Goal: Task Accomplishment & Management: Manage account settings

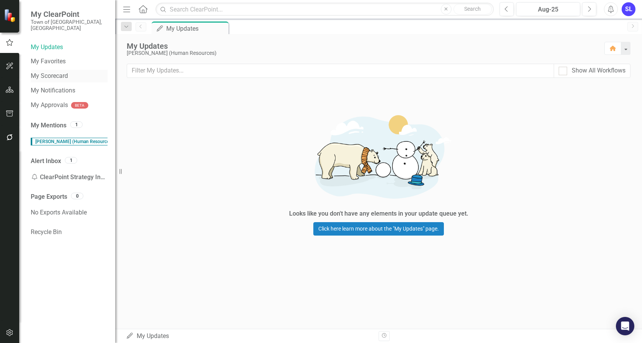
click at [57, 72] on link "My Scorecard" at bounding box center [69, 76] width 77 height 9
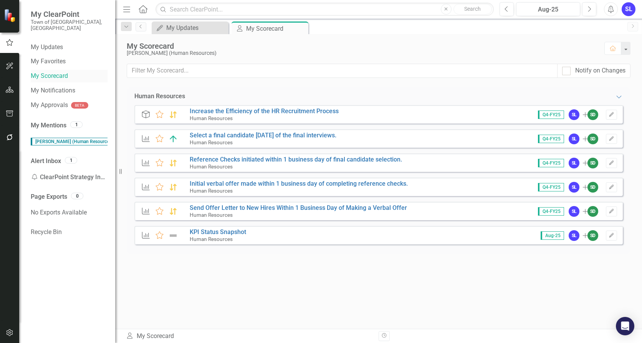
click at [44, 72] on link "My Scorecard" at bounding box center [69, 76] width 77 height 9
click at [8, 88] on icon "button" at bounding box center [10, 90] width 8 height 6
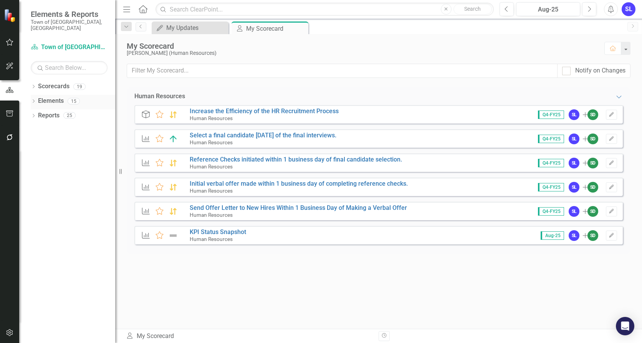
click at [53, 97] on link "Elements" at bounding box center [51, 101] width 26 height 9
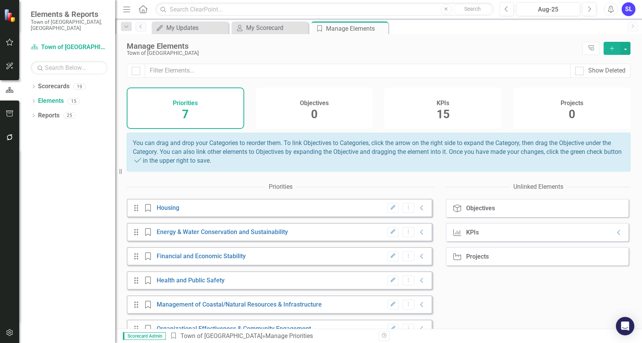
click at [440, 103] on h4 "KPIs" at bounding box center [443, 103] width 13 height 7
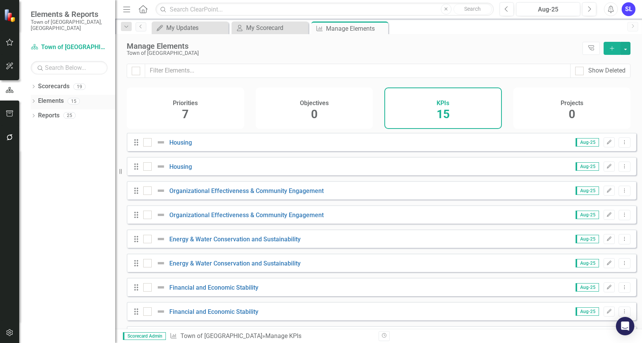
click at [54, 97] on link "Elements" at bounding box center [51, 101] width 26 height 9
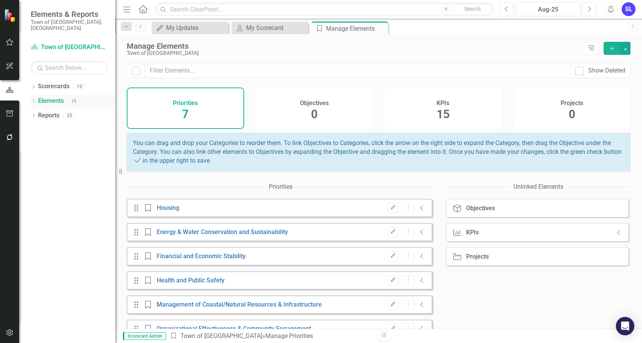
click at [38, 95] on div "Dropdown Elements 15" at bounding box center [73, 102] width 85 height 15
click at [33, 100] on icon "Dropdown" at bounding box center [33, 102] width 5 height 4
click at [7, 37] on button "button" at bounding box center [9, 43] width 17 height 16
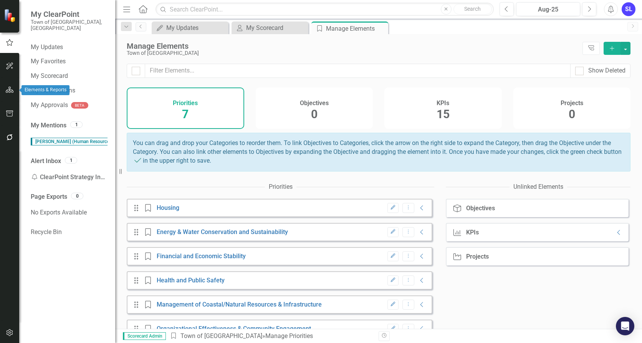
click at [8, 89] on icon "button" at bounding box center [10, 90] width 8 height 6
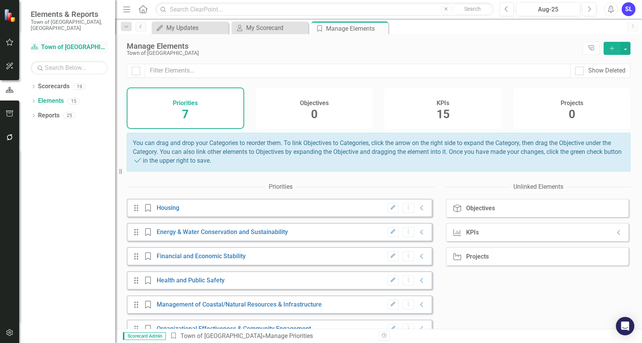
click at [45, 43] on link "Scorecard Town of [GEOGRAPHIC_DATA]" at bounding box center [69, 47] width 77 height 9
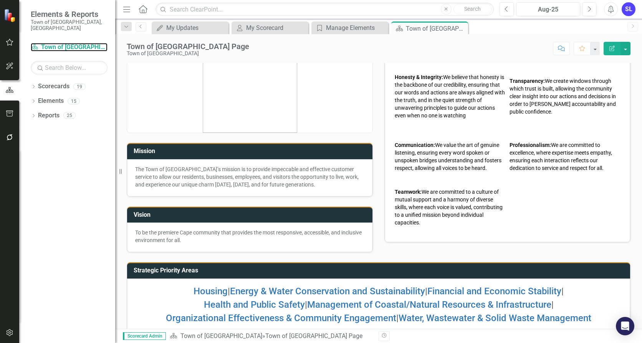
scroll to position [39, 0]
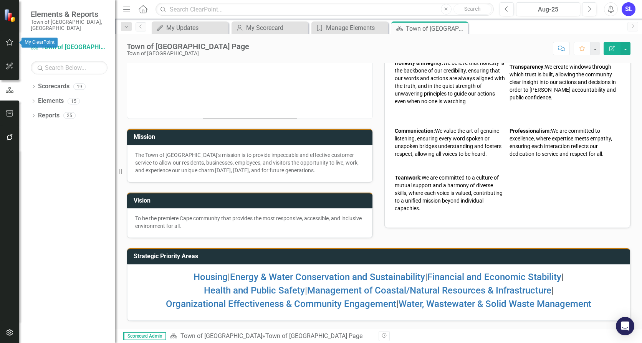
click at [10, 45] on icon "button" at bounding box center [9, 42] width 7 height 7
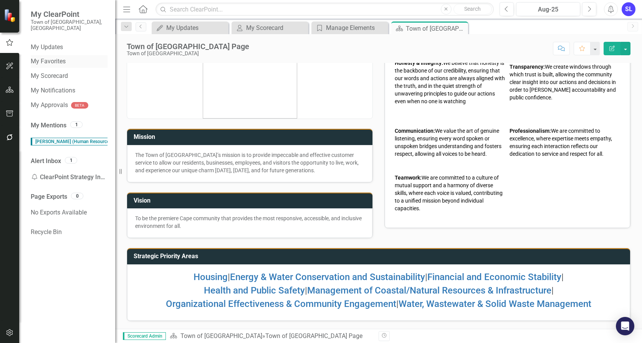
click at [50, 57] on link "My Favorites" at bounding box center [69, 61] width 77 height 9
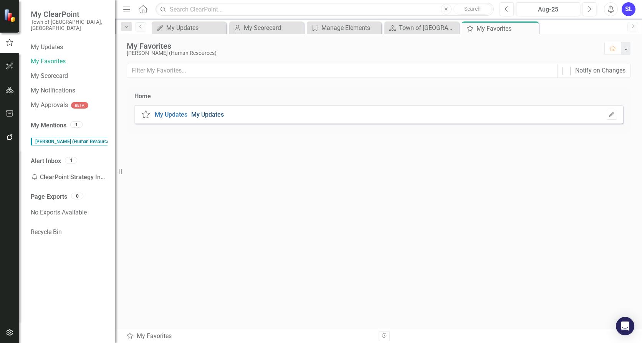
click at [203, 113] on link "My Updates" at bounding box center [207, 114] width 33 height 7
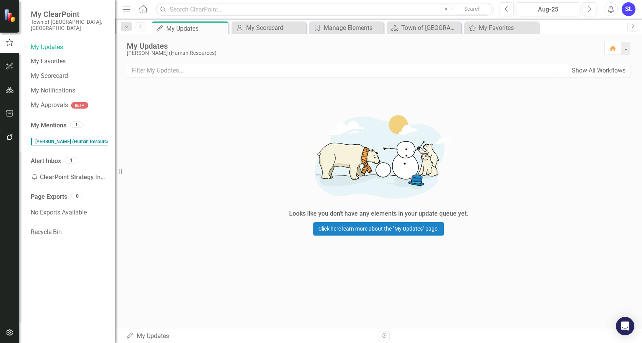
click at [558, 69] on div "Show All Workflows" at bounding box center [592, 71] width 77 height 14
click at [565, 71] on div at bounding box center [563, 71] width 8 height 8
click at [564, 71] on input "Show All Workflows" at bounding box center [561, 69] width 5 height 5
checkbox input "true"
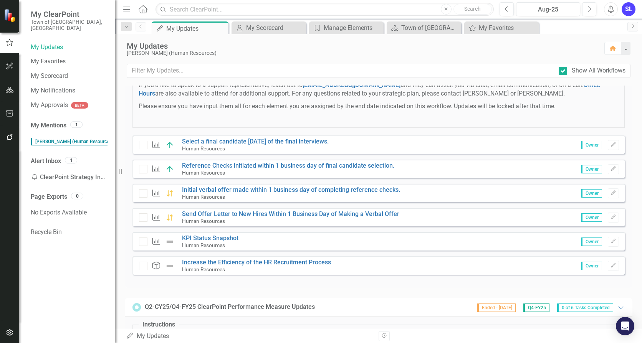
scroll to position [269, 0]
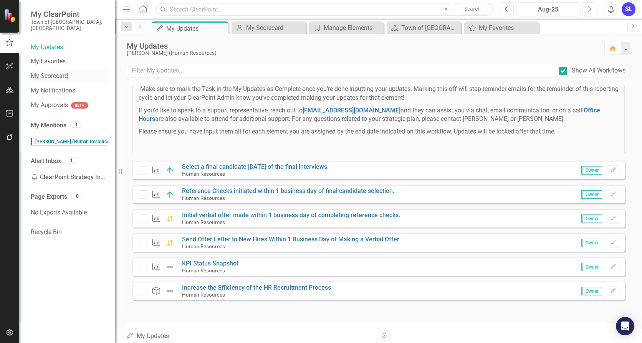
click at [44, 72] on link "My Scorecard" at bounding box center [69, 76] width 77 height 9
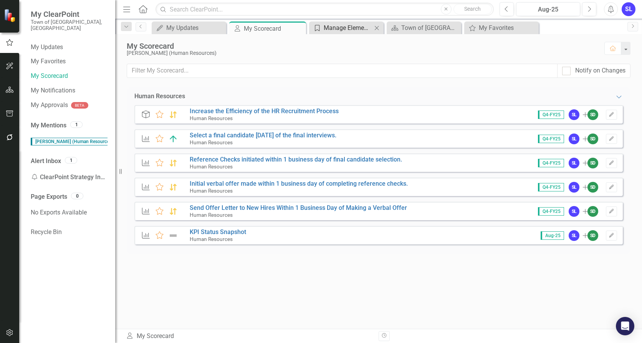
click at [351, 30] on div "Manage Elements" at bounding box center [348, 28] width 48 height 10
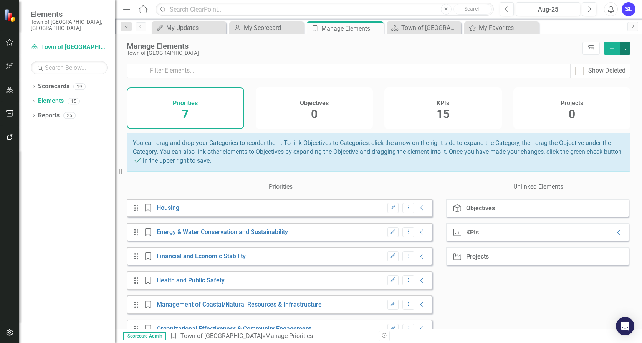
click at [624, 51] on button "button" at bounding box center [626, 48] width 10 height 13
click at [628, 49] on button "button" at bounding box center [626, 48] width 10 height 13
click at [32, 100] on icon "Dropdown" at bounding box center [33, 102] width 5 height 4
click at [140, 10] on icon at bounding box center [143, 9] width 9 height 8
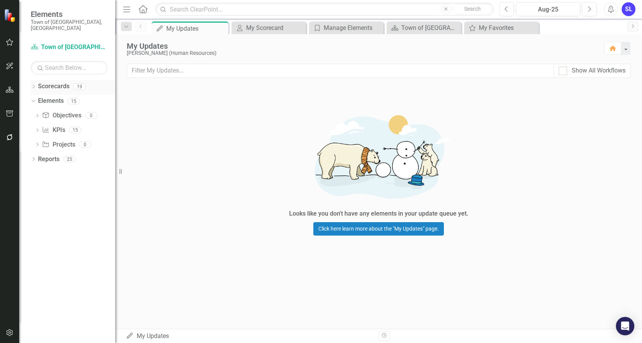
click at [35, 85] on icon "Dropdown" at bounding box center [33, 87] width 5 height 4
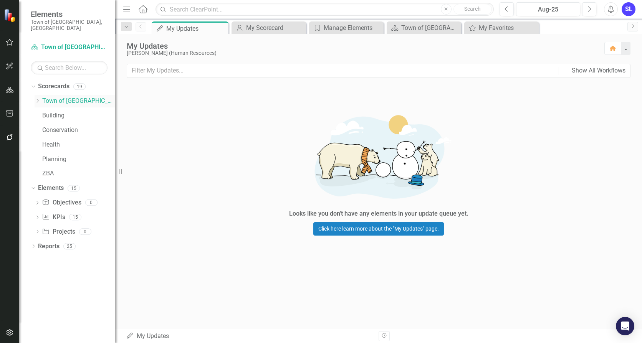
click at [60, 97] on link "Town of [GEOGRAPHIC_DATA]" at bounding box center [78, 101] width 73 height 9
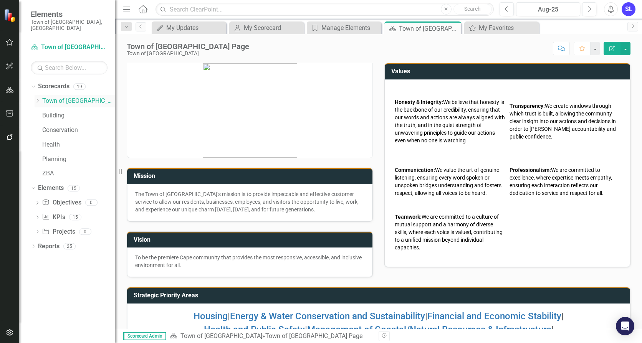
click at [43, 97] on link "Town of [GEOGRAPHIC_DATA]" at bounding box center [78, 101] width 73 height 9
click at [37, 99] on icon "Dropdown" at bounding box center [38, 101] width 6 height 5
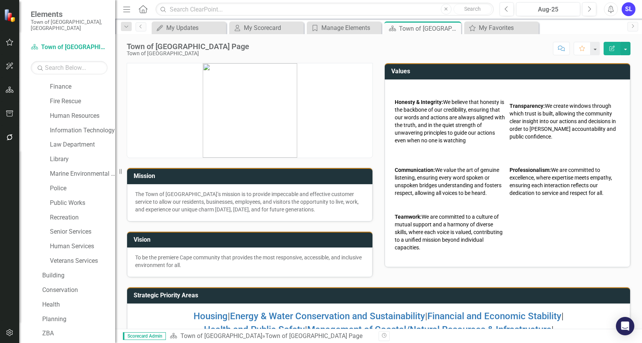
scroll to position [33, 0]
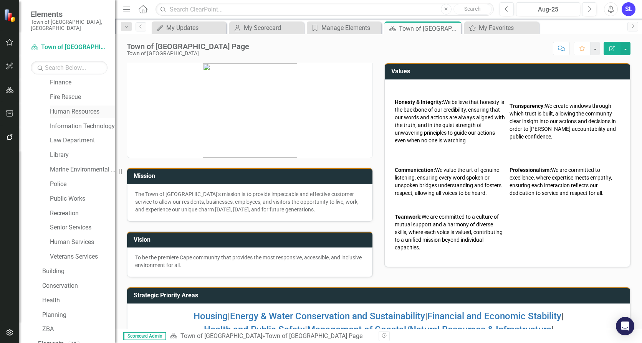
click at [85, 108] on link "Human Resources" at bounding box center [82, 112] width 65 height 9
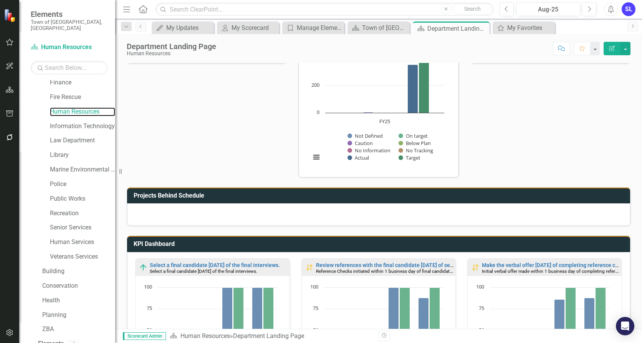
scroll to position [207, 0]
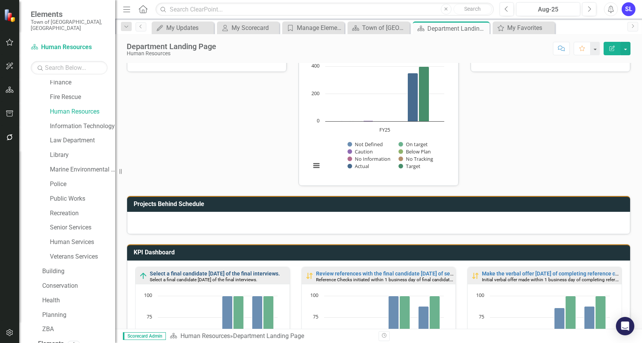
click at [209, 272] on link "Select a final candidate [DATE] of the final interviews." at bounding box center [215, 274] width 130 height 6
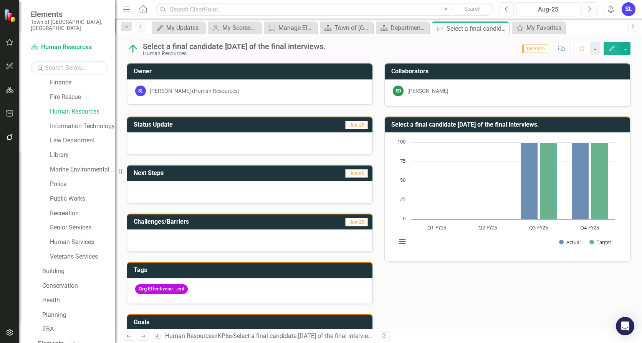
click at [609, 49] on button "Edit" at bounding box center [612, 48] width 17 height 13
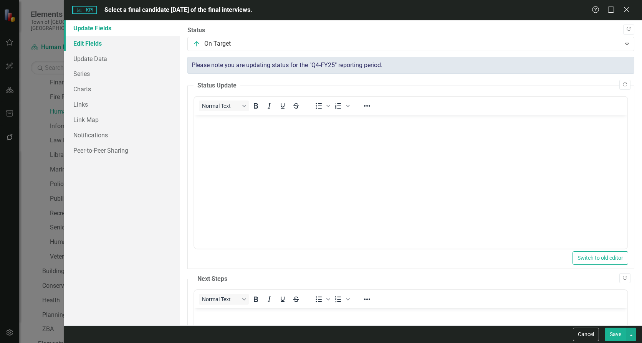
click at [95, 42] on link "Edit Fields" at bounding box center [122, 43] width 116 height 15
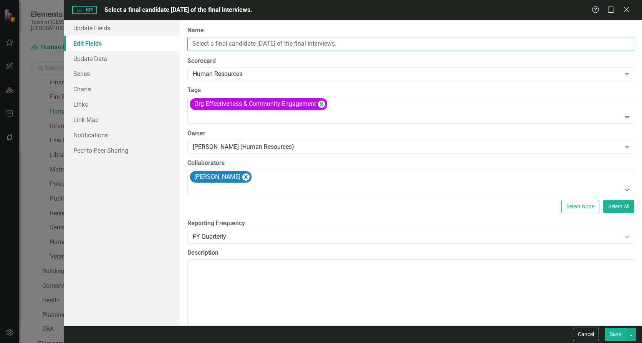
click at [217, 48] on input "Select a final candidate [DATE] of the final interviews." at bounding box center [410, 44] width 447 height 14
click at [234, 44] on input "Select a Final candidate [DATE] of the final interviews." at bounding box center [410, 44] width 447 height 14
click at [286, 41] on input "Select a Final Candidate [DATE] of the final interviews." at bounding box center [410, 44] width 447 height 14
click at [317, 45] on input "Select a Final Candidate [DATE] of the final interviews." at bounding box center [410, 44] width 447 height 14
click at [332, 44] on input "Select a Final Candidate [DATE] of the Final interviews." at bounding box center [410, 44] width 447 height 14
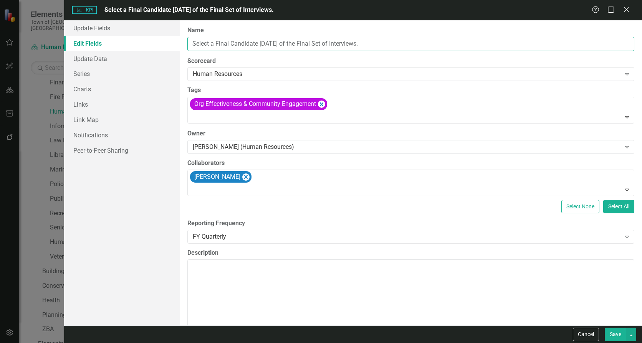
click at [380, 41] on input "Select a Final Candidate [DATE] of the Final Set of Interviews." at bounding box center [410, 44] width 447 height 14
click at [281, 42] on input "Select a Final Candidate [DATE] of the Final Set of Interviews" at bounding box center [410, 44] width 447 height 14
type input "Select a Final Candidate within 2 Business Days of the Final Set of Interviews"
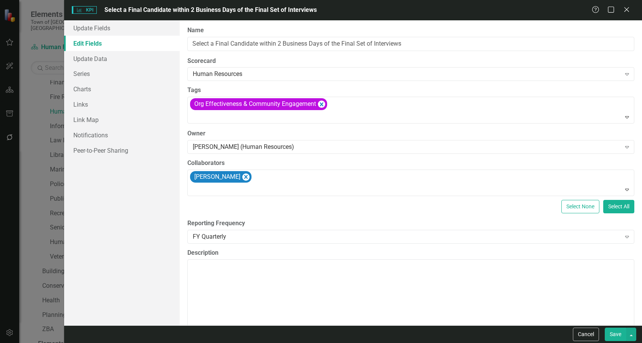
click at [617, 337] on button "Save" at bounding box center [616, 334] width 22 height 13
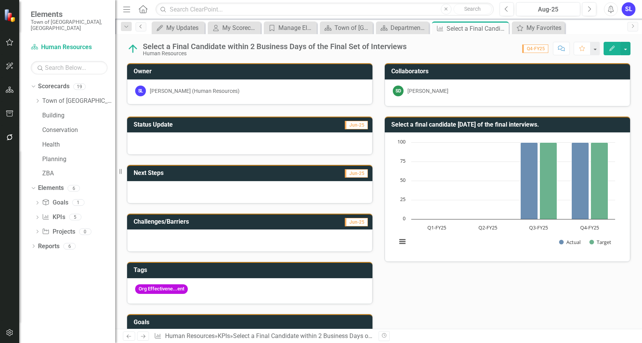
click at [138, 29] on link "Previous" at bounding box center [141, 26] width 11 height 9
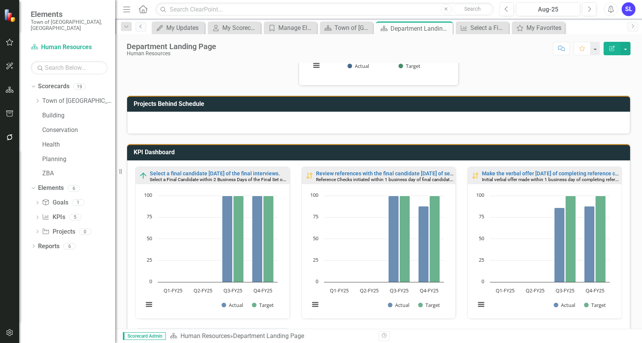
scroll to position [0, 0]
click at [328, 172] on link "Review references with the final candidate [DATE] of selection." at bounding box center [392, 173] width 153 height 6
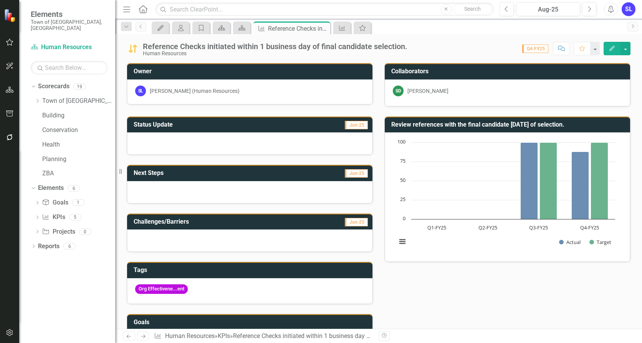
click at [611, 48] on icon "Edit" at bounding box center [612, 48] width 7 height 5
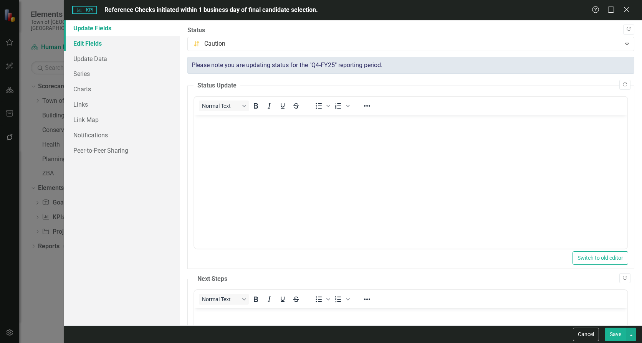
click at [94, 45] on link "Edit Fields" at bounding box center [122, 43] width 116 height 15
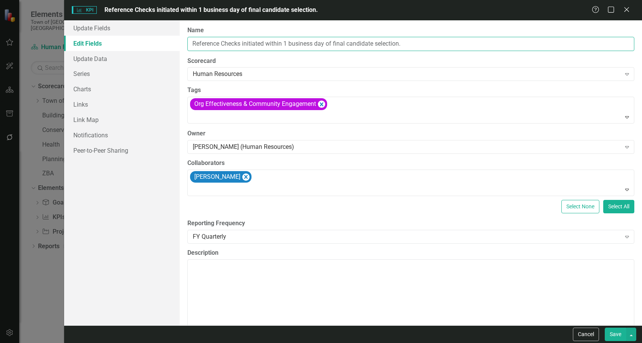
click at [193, 42] on input "Reference Checks initiated within 1 business day of final candidate selection." at bounding box center [410, 44] width 447 height 14
type input "Initiate Reference Checks Within 1 Business Day of Selecting the Final Candidate"
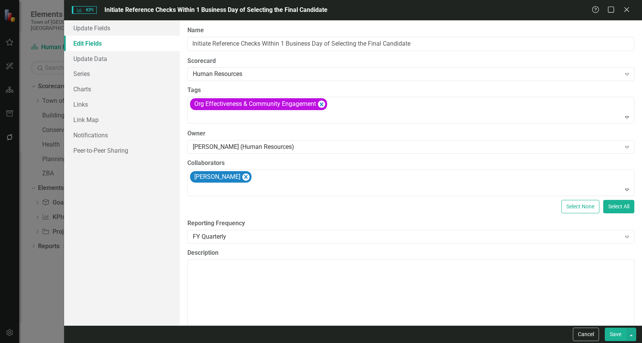
click at [613, 340] on button "Save" at bounding box center [616, 334] width 22 height 13
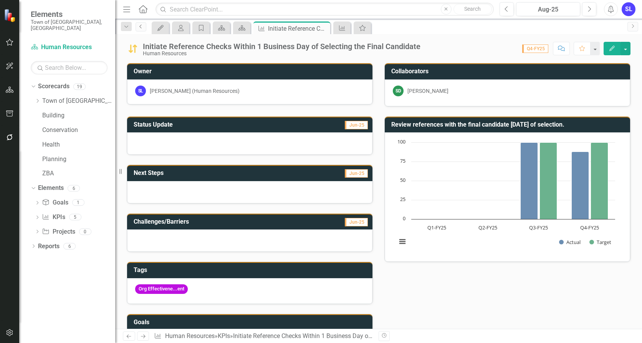
click at [141, 28] on icon "Previous" at bounding box center [141, 26] width 6 height 5
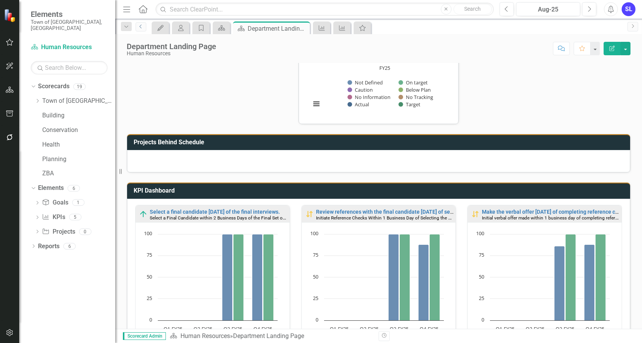
scroll to position [0, 0]
click at [509, 209] on link "Make the verbal offer [DATE] of completing reference checks." at bounding box center [556, 212] width 149 height 6
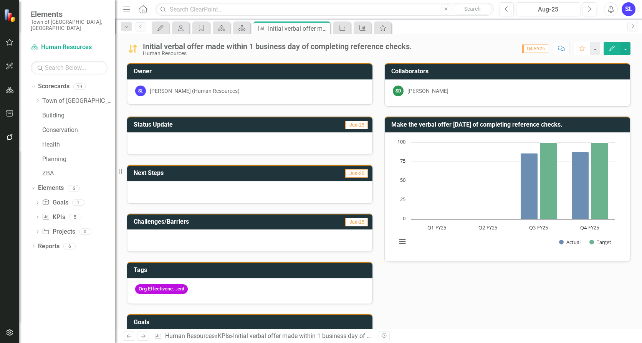
click at [614, 48] on icon "Edit" at bounding box center [612, 48] width 7 height 5
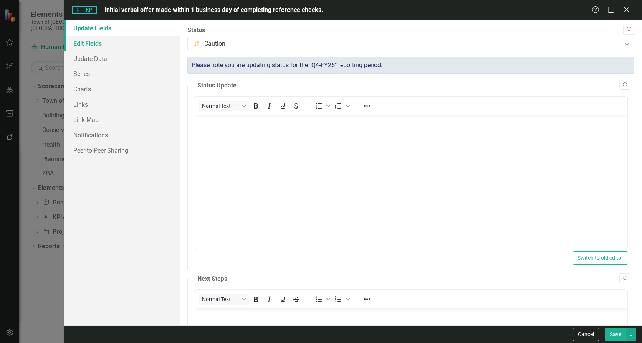
drag, startPoint x: 99, startPoint y: 41, endPoint x: 111, endPoint y: 45, distance: 12.4
click at [99, 41] on link "Edit Fields" at bounding box center [122, 43] width 116 height 15
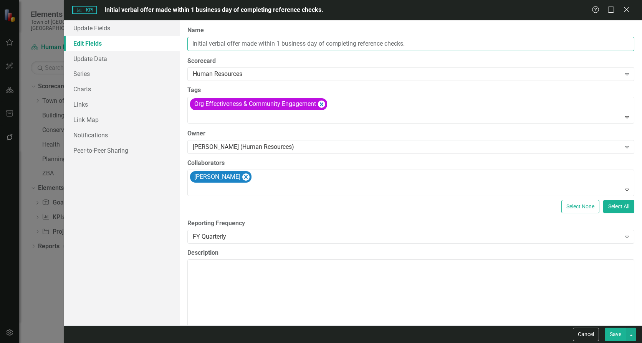
click at [192, 43] on input "Initial verbal offer made within 1 business day of completing reference checks." at bounding box center [410, 44] width 447 height 14
type input "Initiate a Verbal Offer to the Final Candidate Within 1 Business Day of Complet…"
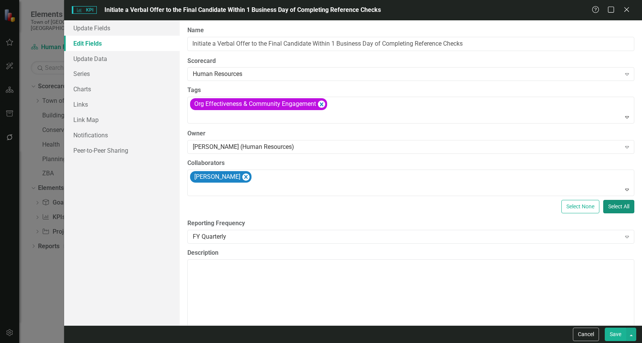
click at [615, 204] on button "Select All" at bounding box center [619, 206] width 31 height 13
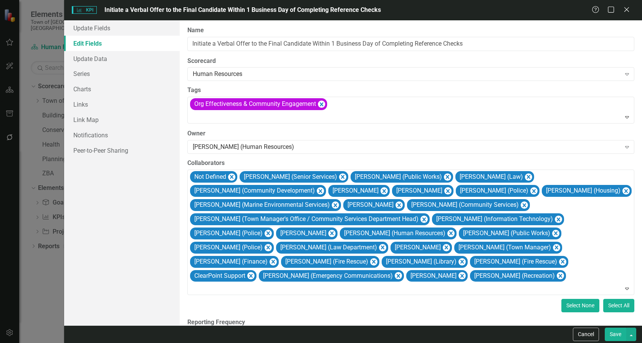
click at [572, 306] on button "Select None" at bounding box center [581, 305] width 38 height 13
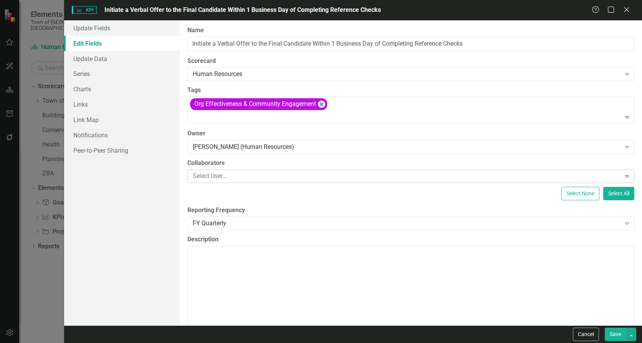
click at [346, 176] on div at bounding box center [405, 176] width 431 height 10
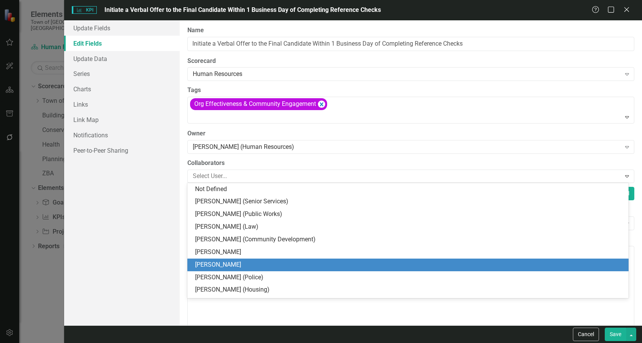
click at [310, 260] on div "[PERSON_NAME]" at bounding box center [407, 265] width 441 height 13
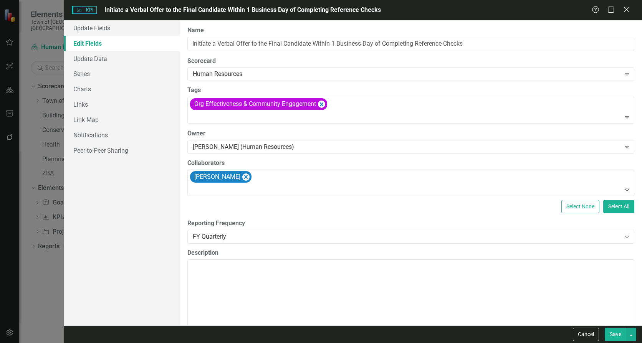
click at [615, 336] on button "Save" at bounding box center [616, 334] width 22 height 13
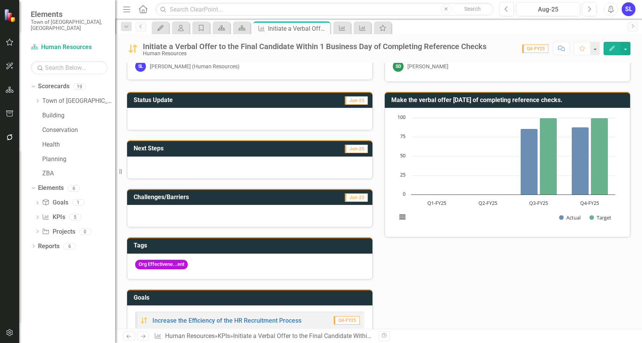
scroll to position [22, 0]
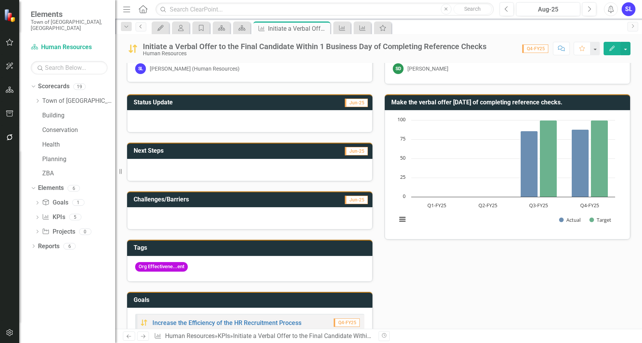
click at [142, 26] on icon "Previous" at bounding box center [141, 26] width 6 height 5
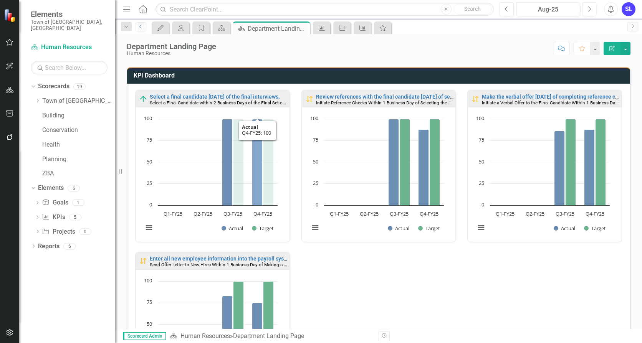
scroll to position [0, 0]
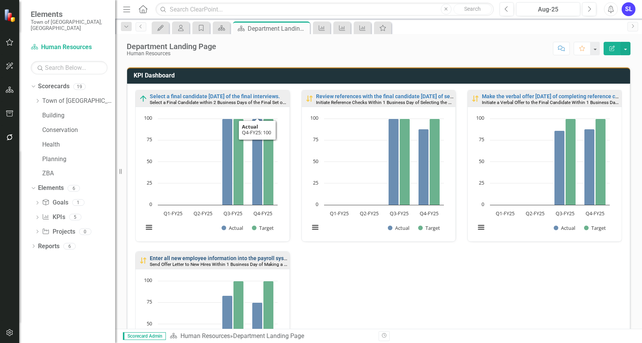
click at [232, 257] on link "Enter all new employee information into the payroll system before the worksheet…" at bounding box center [332, 258] width 365 height 6
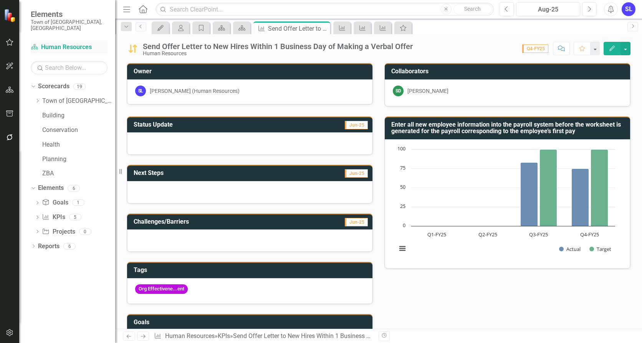
click at [59, 43] on link "Scorecard Human Resources" at bounding box center [69, 47] width 77 height 9
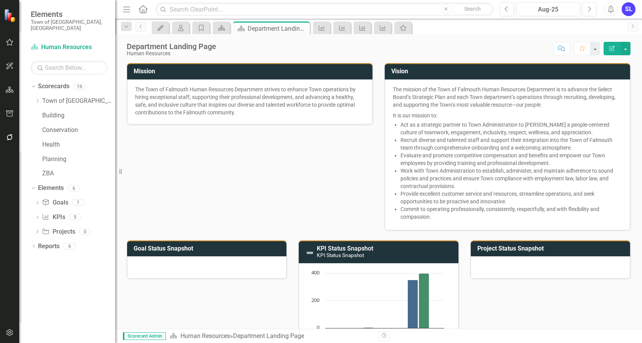
click at [171, 250] on h3 "Goal Status Snapshot" at bounding box center [208, 248] width 149 height 7
click at [232, 222] on div "Mission The Town of Falmouth Human Resources Department strives to enhance Town…" at bounding box center [379, 223] width 516 height 340
click at [594, 46] on button "button" at bounding box center [595, 48] width 10 height 13
click at [570, 59] on link "Favorite Add Favorite" at bounding box center [569, 63] width 61 height 14
click at [624, 50] on button "button" at bounding box center [626, 48] width 10 height 13
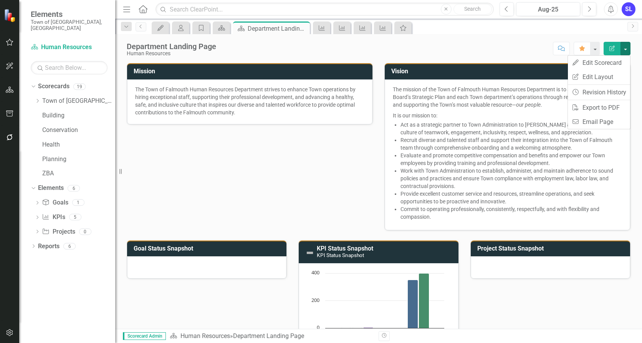
click at [425, 43] on div "Score: N/A Aug-25 Completed Comment Favorite Edit Report" at bounding box center [425, 48] width 411 height 13
